Goal: Task Accomplishment & Management: Manage account settings

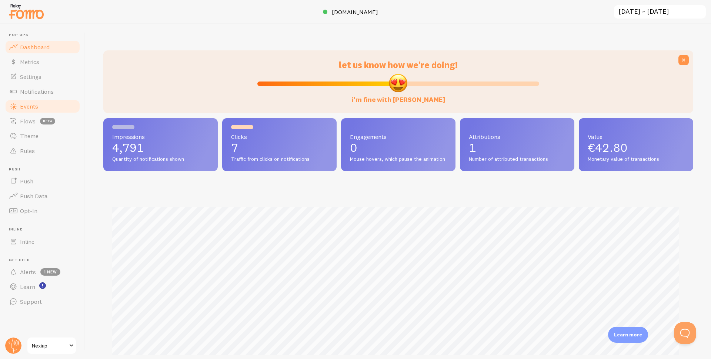
click at [29, 110] on span "Events" at bounding box center [29, 106] width 18 height 7
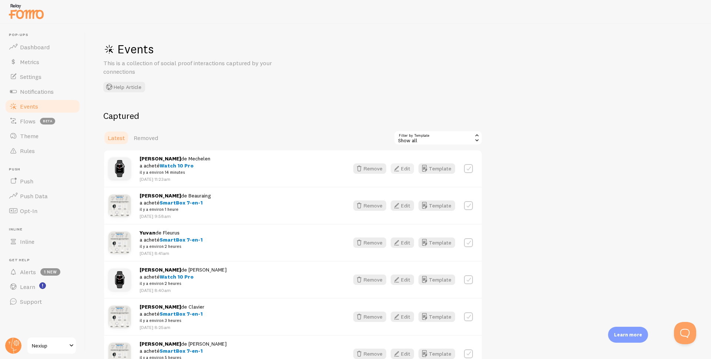
click at [405, 171] on button "Edit" at bounding box center [402, 168] width 23 height 10
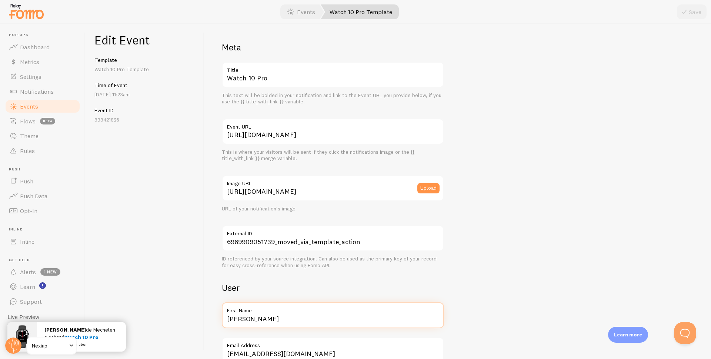
drag, startPoint x: 256, startPoint y: 320, endPoint x: 214, endPoint y: 319, distance: 42.6
click at [214, 319] on div "Meta Watch 10 Pro Title This text will be bolded in your notification and link …" at bounding box center [457, 191] width 507 height 335
type input "Salma"
click at [693, 9] on button "Save" at bounding box center [692, 11] width 30 height 15
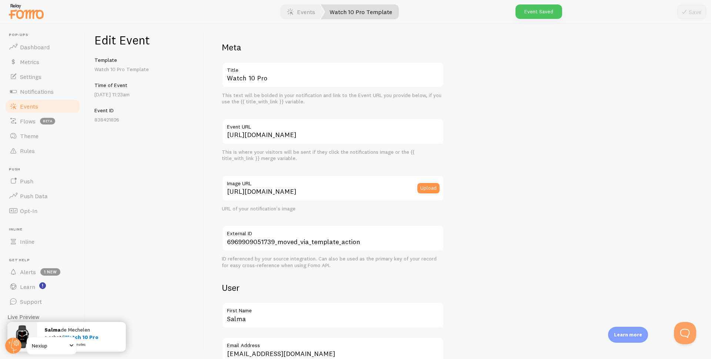
click at [28, 107] on span "Events" at bounding box center [29, 106] width 18 height 7
